Goal: Task Accomplishment & Management: Manage account settings

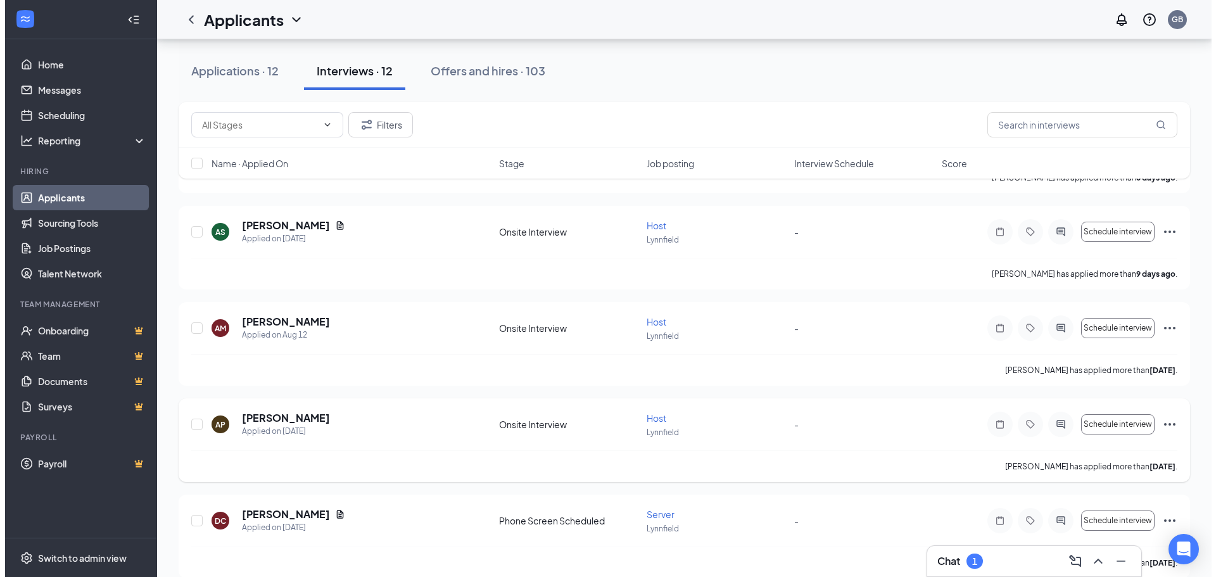
scroll to position [826, 0]
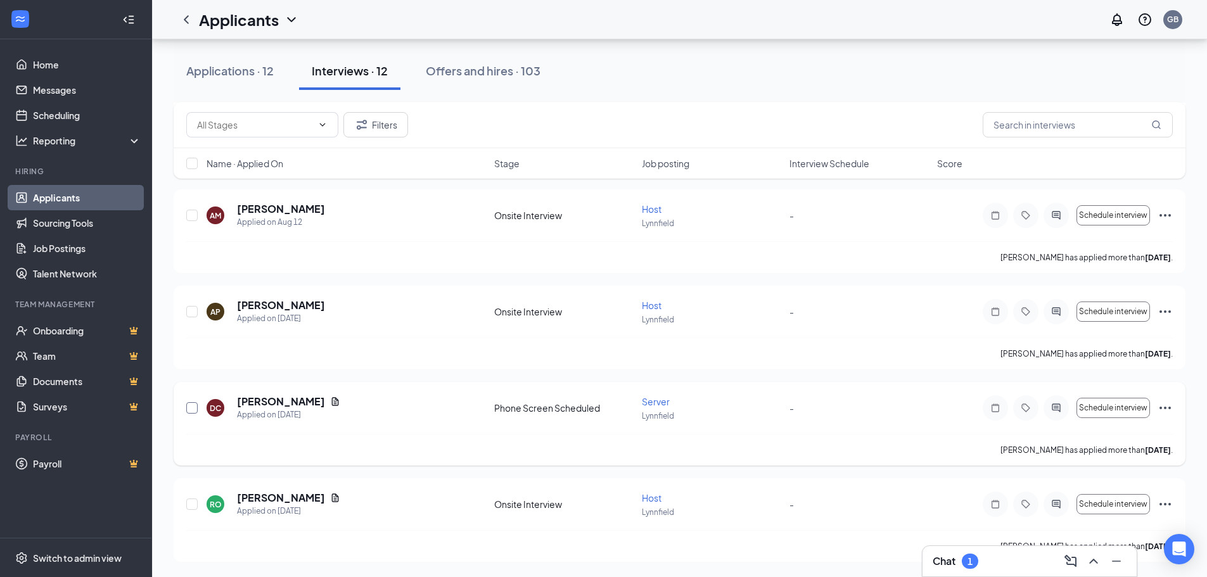
click at [191, 407] on input "checkbox" at bounding box center [191, 407] width 11 height 11
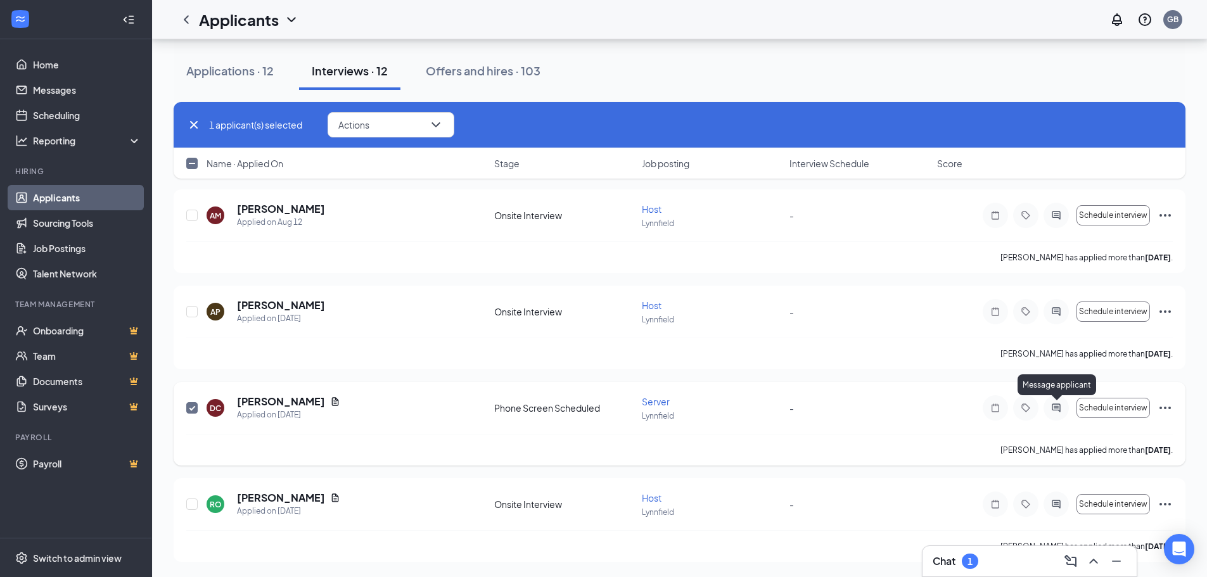
click at [1055, 405] on icon "ActiveChat" at bounding box center [1055, 408] width 15 height 10
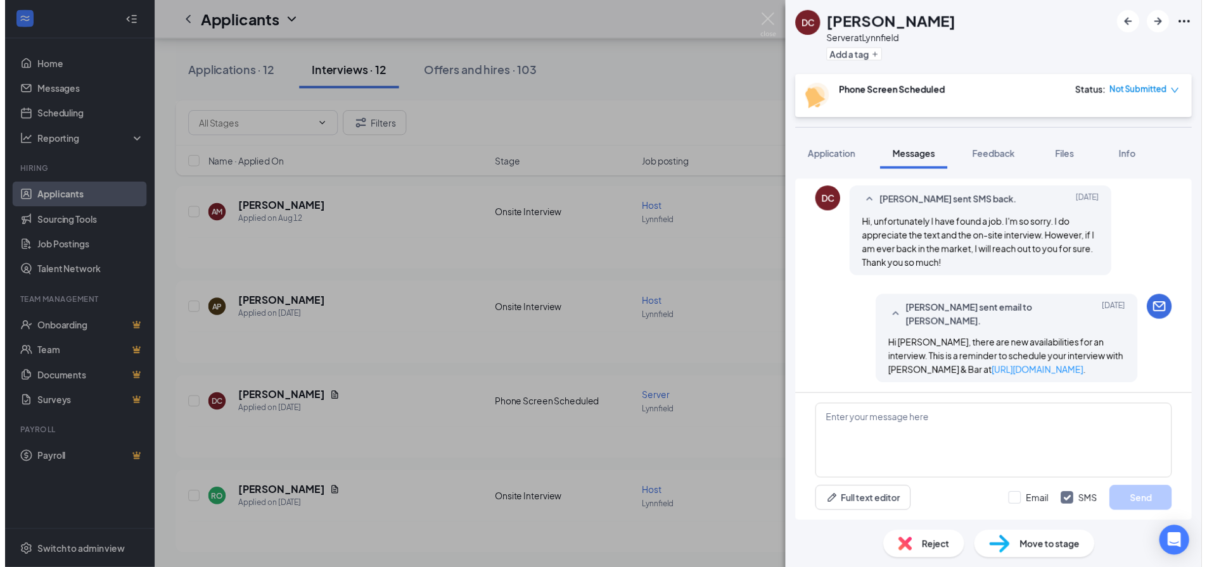
scroll to position [169, 0]
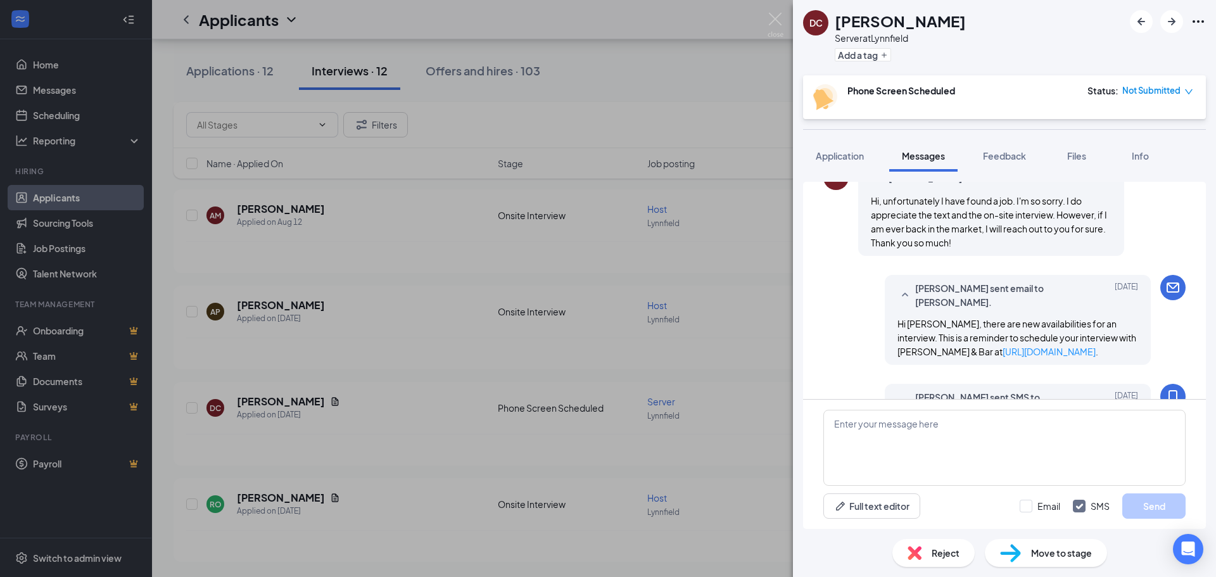
click at [373, 302] on div "DC [PERSON_NAME] Server at [GEOGRAPHIC_DATA] Add a tag Phone Screen Scheduled S…" at bounding box center [608, 288] width 1216 height 577
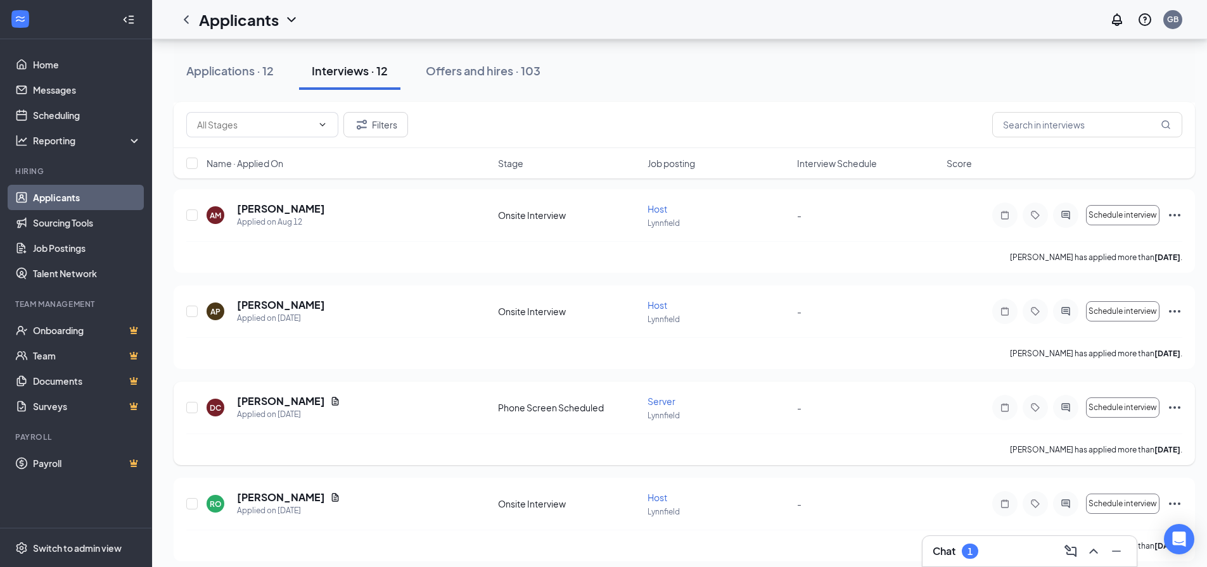
click at [194, 414] on div at bounding box center [192, 408] width 13 height 27
click at [191, 410] on input "checkbox" at bounding box center [191, 407] width 11 height 11
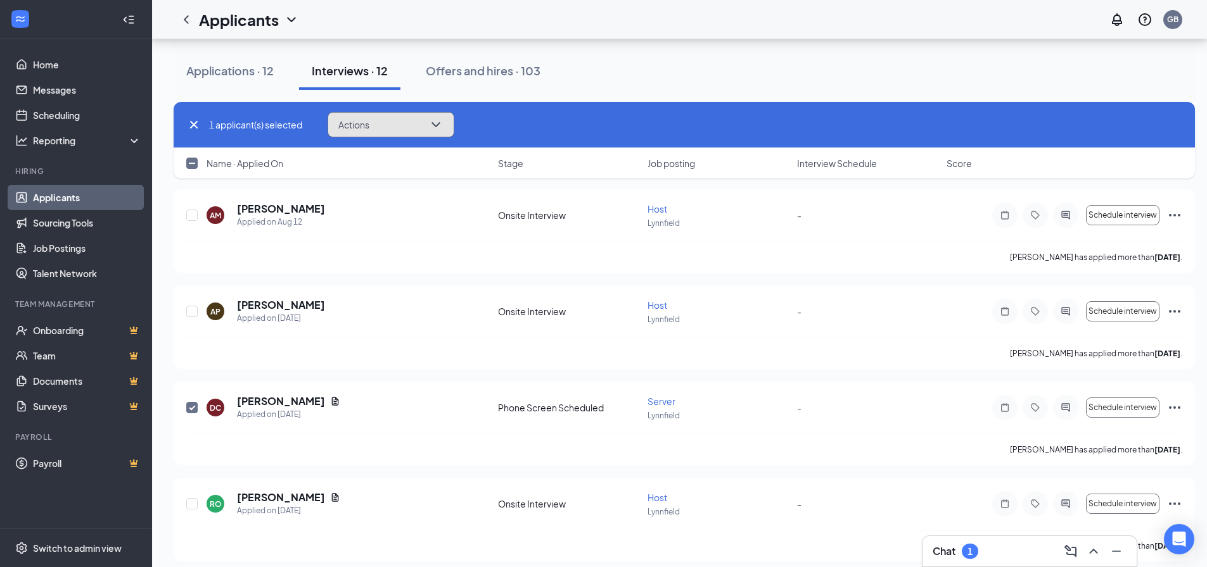
click at [433, 124] on icon "ChevronDown" at bounding box center [435, 124] width 15 height 15
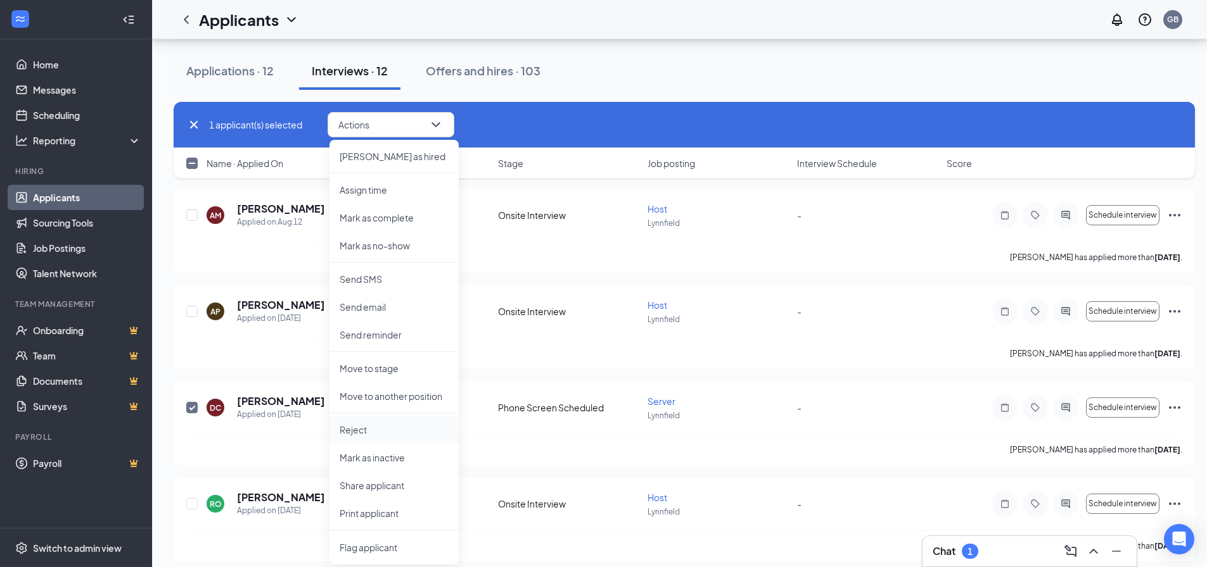
click at [379, 429] on p "Reject" at bounding box center [393, 430] width 109 height 13
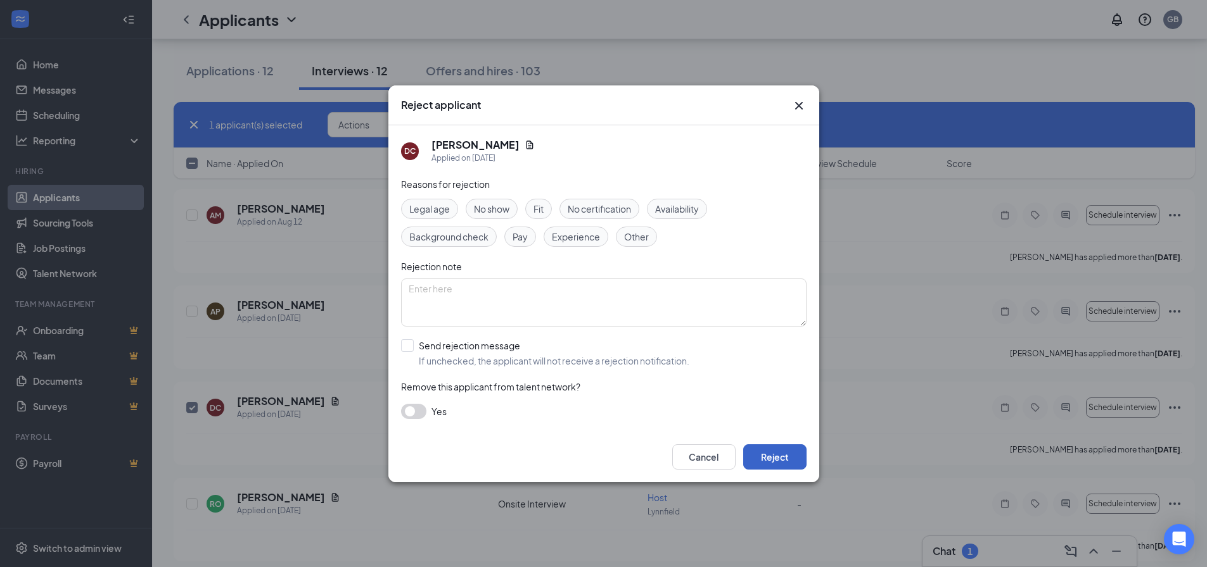
click at [775, 452] on button "Reject" at bounding box center [774, 457] width 63 height 25
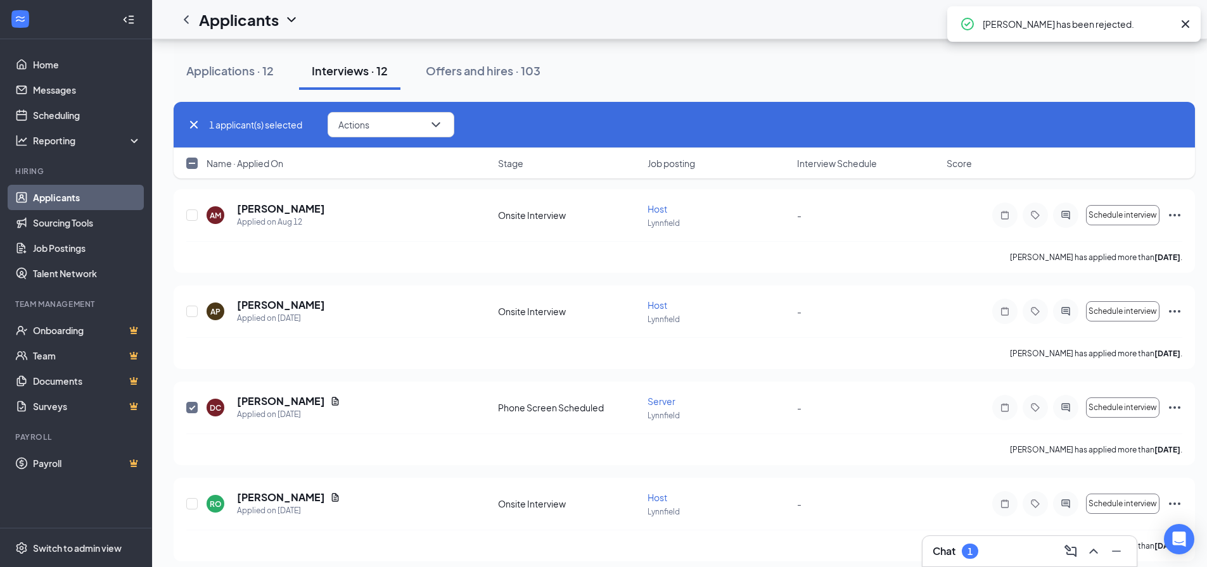
checkbox input "false"
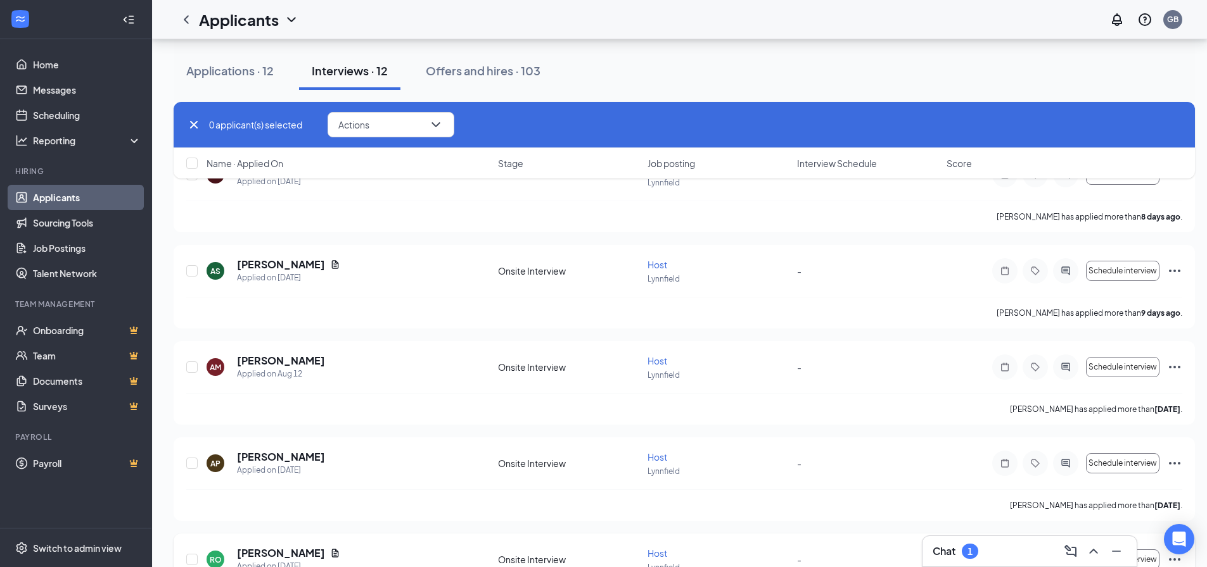
scroll to position [739, 0]
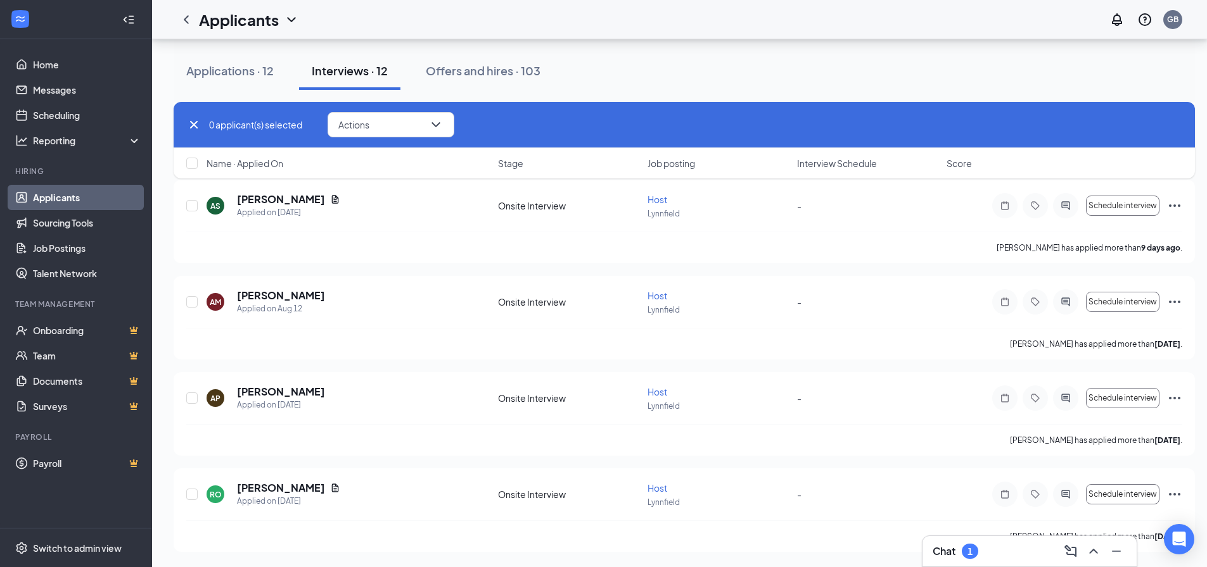
click at [957, 550] on div "Chat 1" at bounding box center [955, 551] width 46 height 15
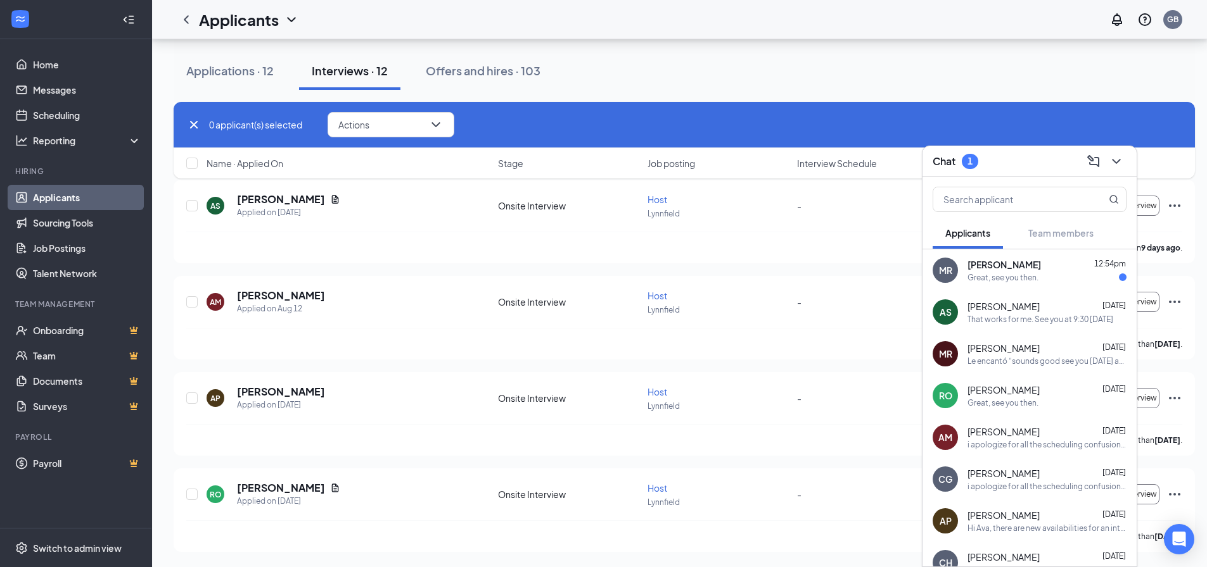
click at [1027, 273] on div "Great, see you then." at bounding box center [1002, 277] width 71 height 11
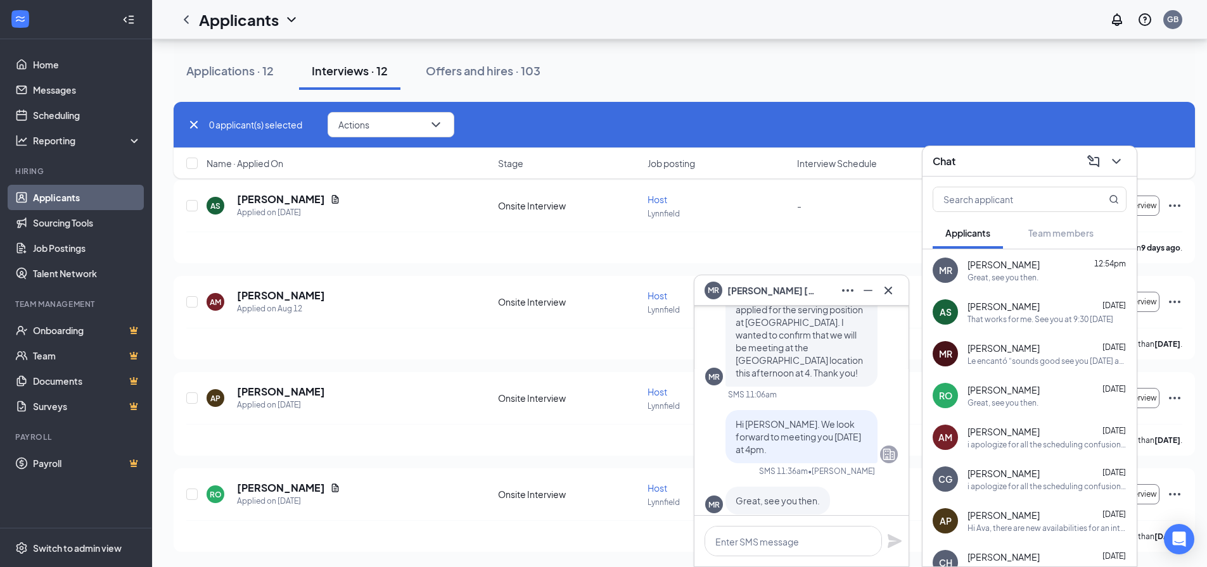
scroll to position [0, 0]
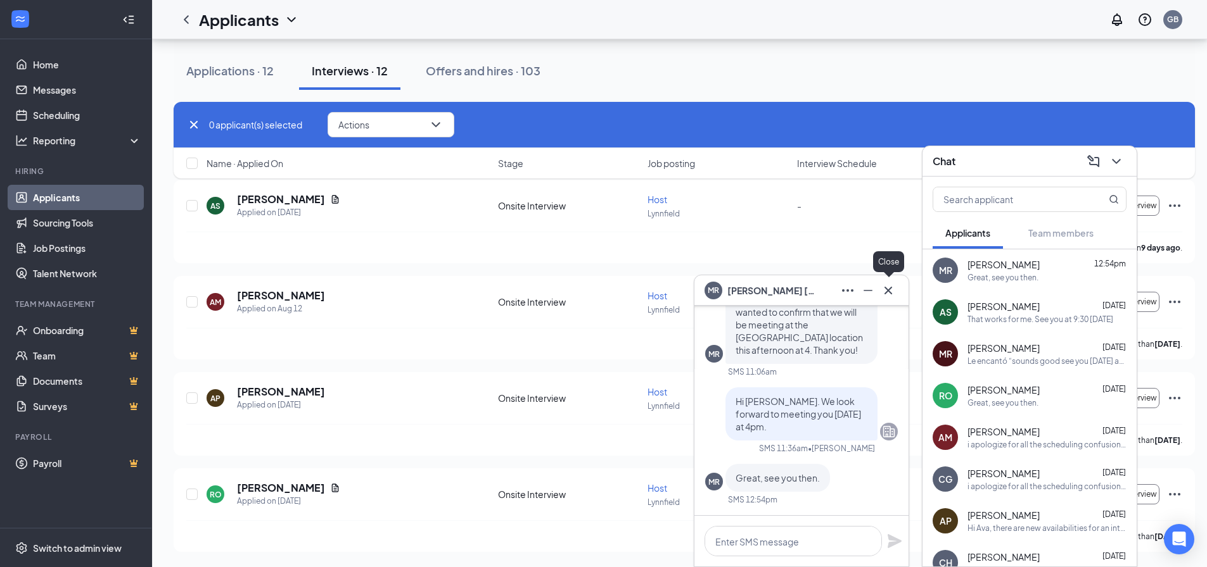
click at [890, 295] on icon "Cross" at bounding box center [887, 290] width 15 height 15
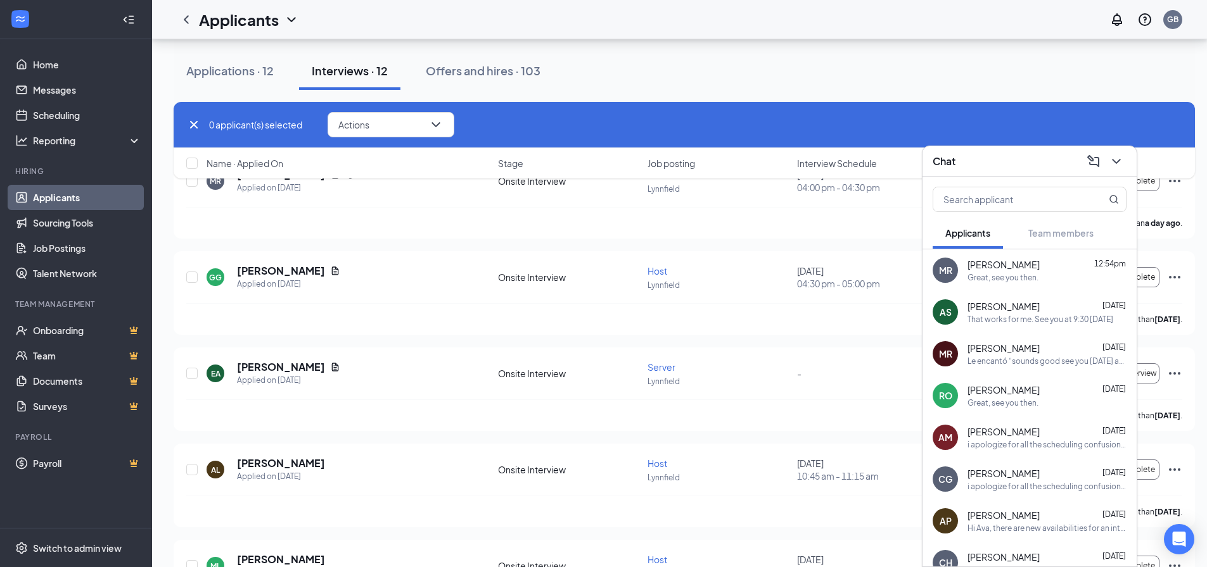
scroll to position [63, 0]
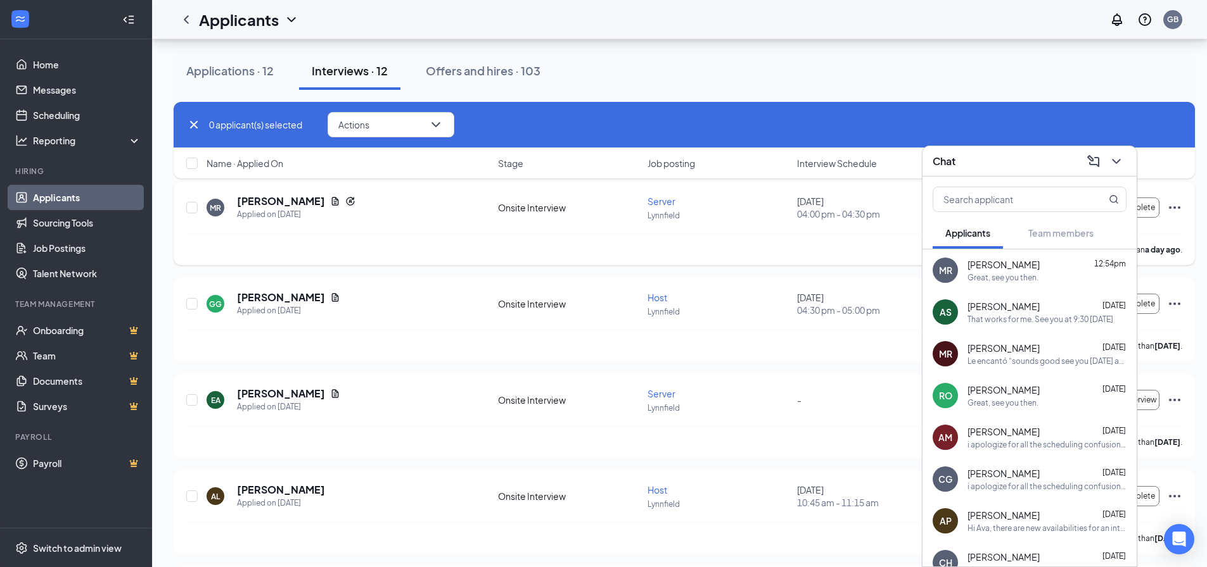
click at [400, 264] on div "[PERSON_NAME] has applied more than a day ago ." at bounding box center [684, 250] width 996 height 32
click at [330, 203] on icon "Document" at bounding box center [335, 201] width 10 height 10
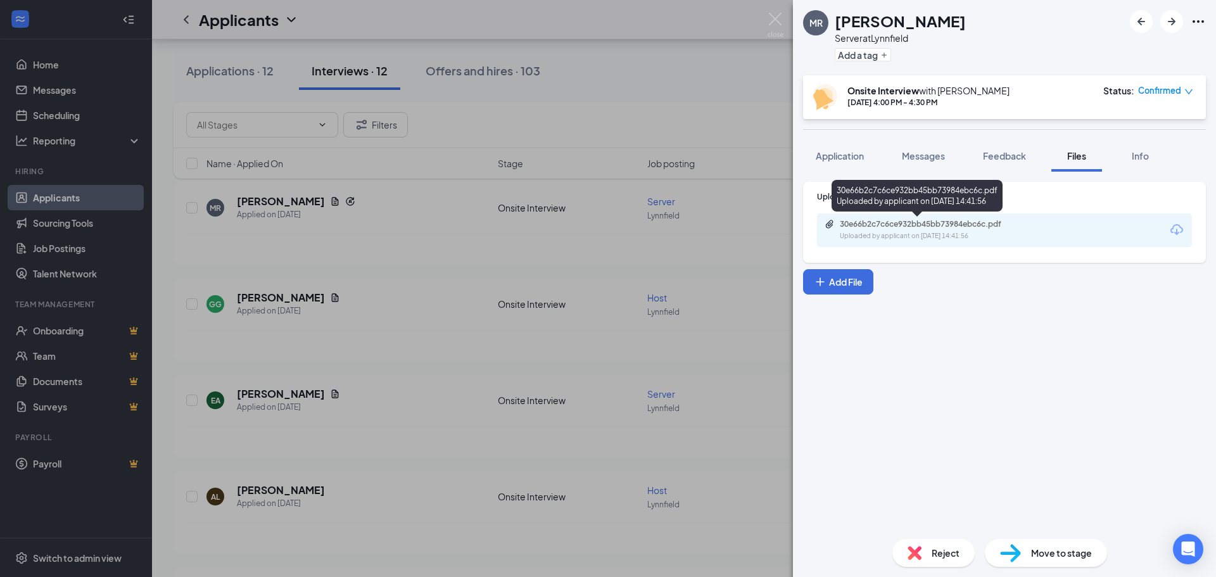
click at [923, 227] on div "30e66b2c7c6ce932bb45bb73984ebc6c.pdf" at bounding box center [928, 224] width 177 height 10
click at [561, 143] on div "[PERSON_NAME] Server at Lynnfield Add a tag Onsite Interview with [PERSON_NAME]…" at bounding box center [608, 288] width 1216 height 577
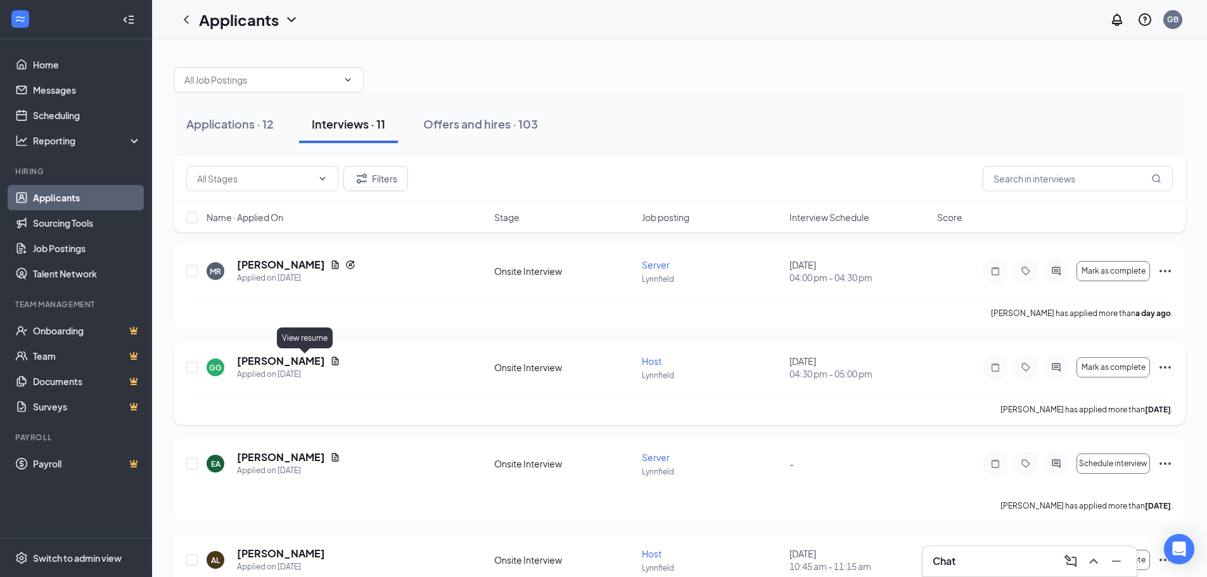
click at [330, 360] on icon "Document" at bounding box center [335, 361] width 10 height 10
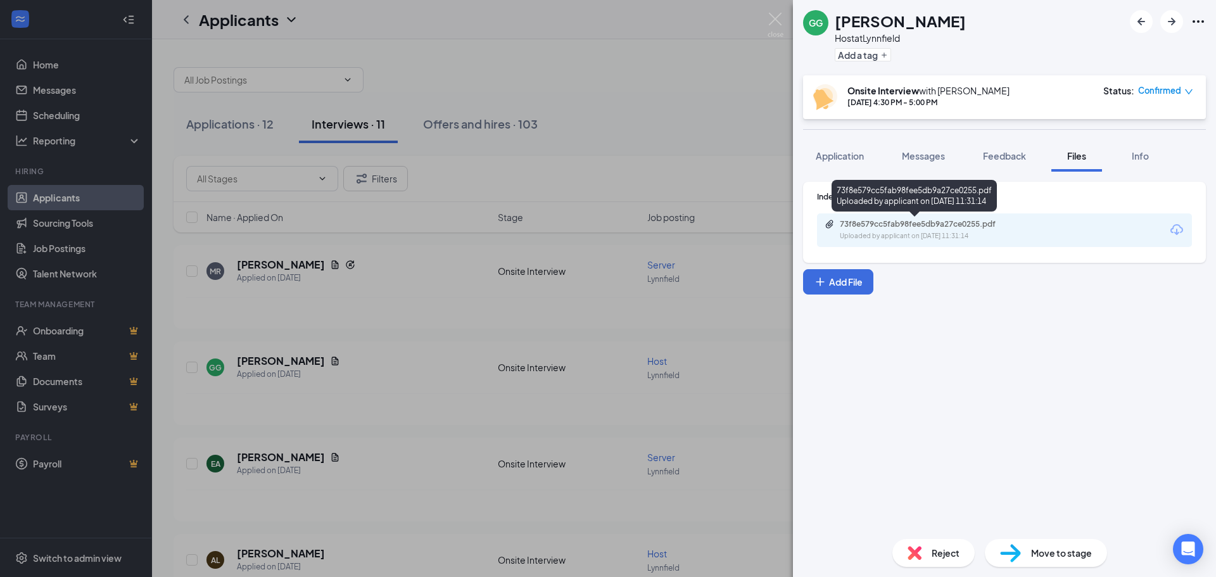
click at [934, 229] on div "73f8e579cc5fab98fee5db9a27ce0255.pdf Uploaded by applicant on [DATE] 11:31:14" at bounding box center [927, 230] width 205 height 22
click at [511, 101] on div "[PERSON_NAME] Host at [GEOGRAPHIC_DATA] Add a tag Onsite Interview with [PERSON…" at bounding box center [608, 288] width 1216 height 577
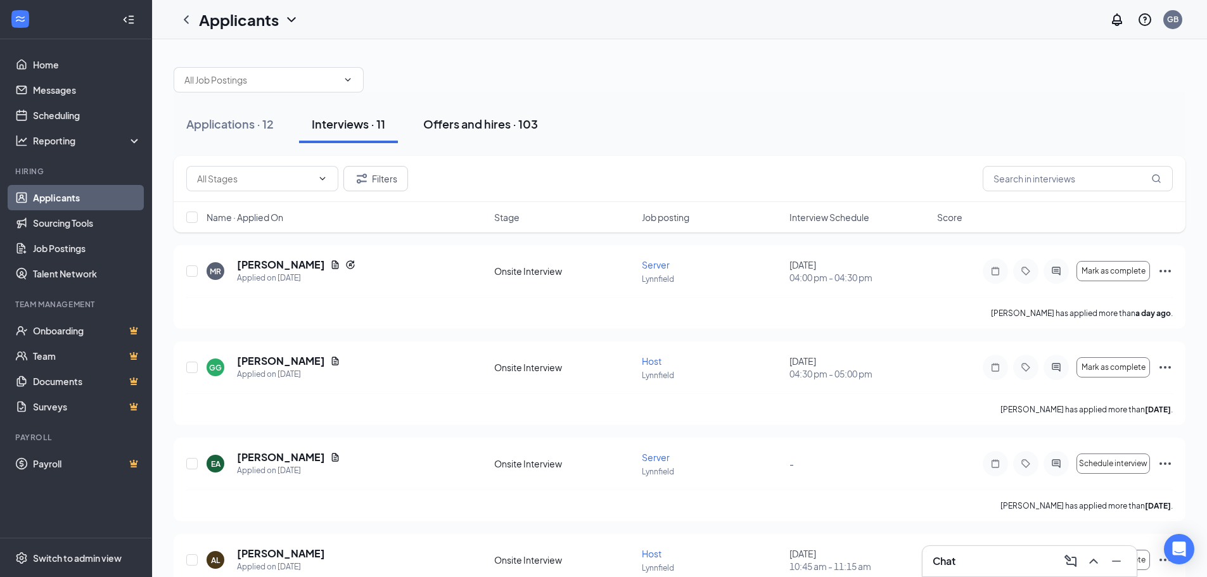
click at [454, 129] on div "Offers and hires · 103" at bounding box center [480, 124] width 115 height 16
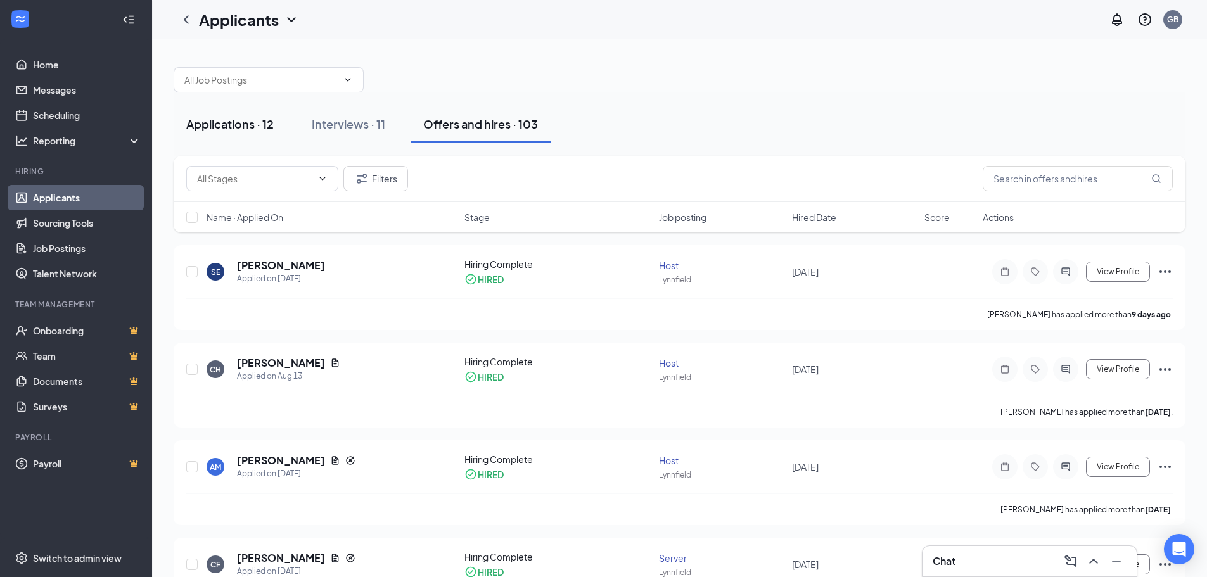
click at [272, 129] on div "Applications · 12" at bounding box center [229, 124] width 87 height 16
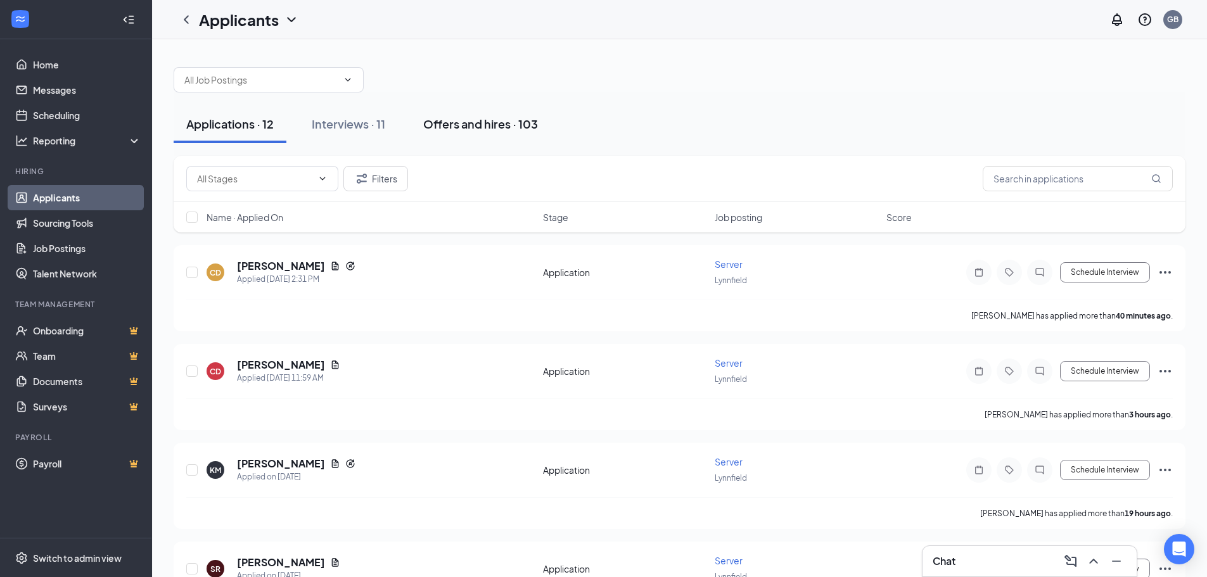
click at [493, 117] on div "Offers and hires · 103" at bounding box center [480, 124] width 115 height 16
